Goal: Task Accomplishment & Management: Complete application form

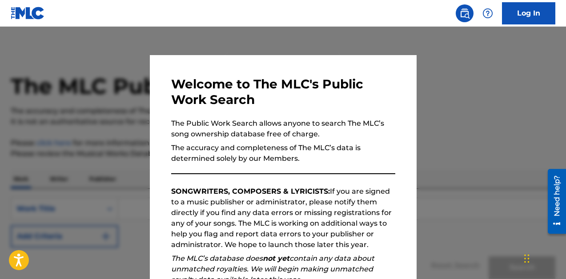
click at [530, 15] on link "Log In" at bounding box center [528, 13] width 53 height 22
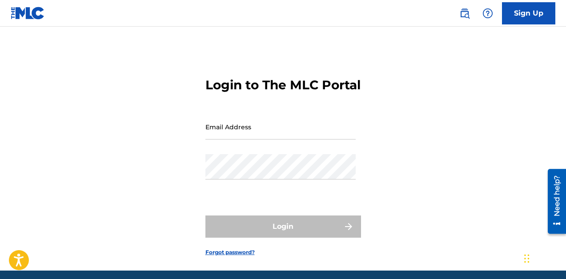
type input "[EMAIL_ADDRESS][DOMAIN_NAME]"
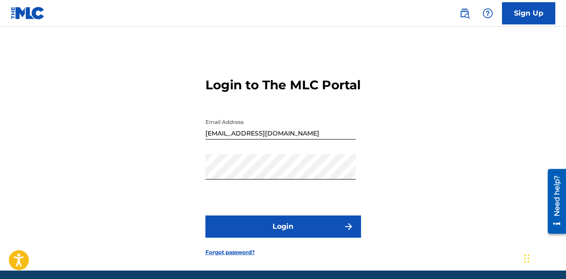
click at [263, 260] on form "Login to The MLC Portal Email Address [EMAIL_ADDRESS][DOMAIN_NAME] Password Log…" at bounding box center [283, 160] width 156 height 222
click at [272, 238] on button "Login" at bounding box center [283, 227] width 156 height 22
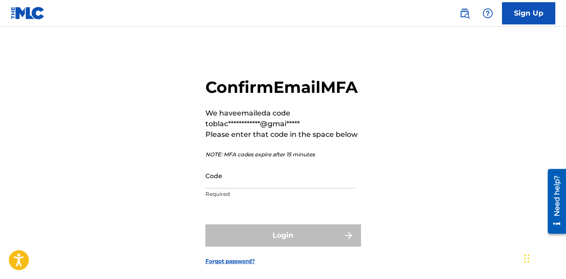
click at [268, 188] on input "Code" at bounding box center [280, 175] width 150 height 25
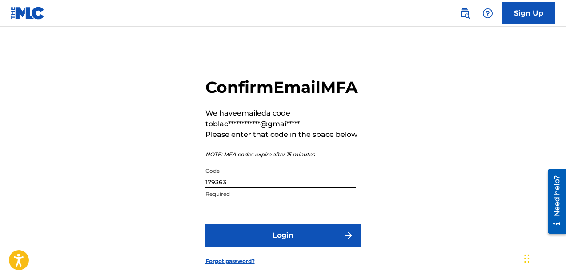
type input "179363"
click at [306, 247] on button "Login" at bounding box center [283, 235] width 156 height 22
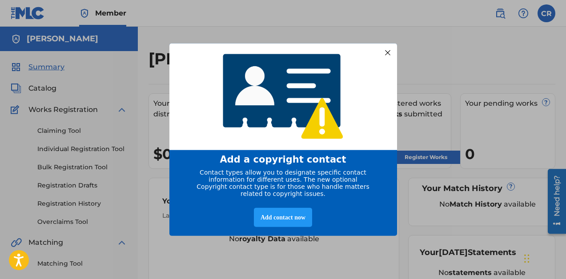
click at [388, 47] on div at bounding box center [387, 53] width 12 height 12
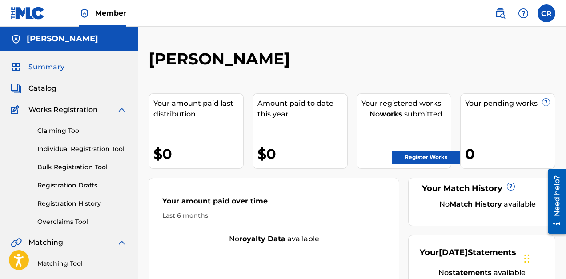
click at [419, 156] on link "Register Works" at bounding box center [425, 157] width 68 height 13
